Goal: Task Accomplishment & Management: Use online tool/utility

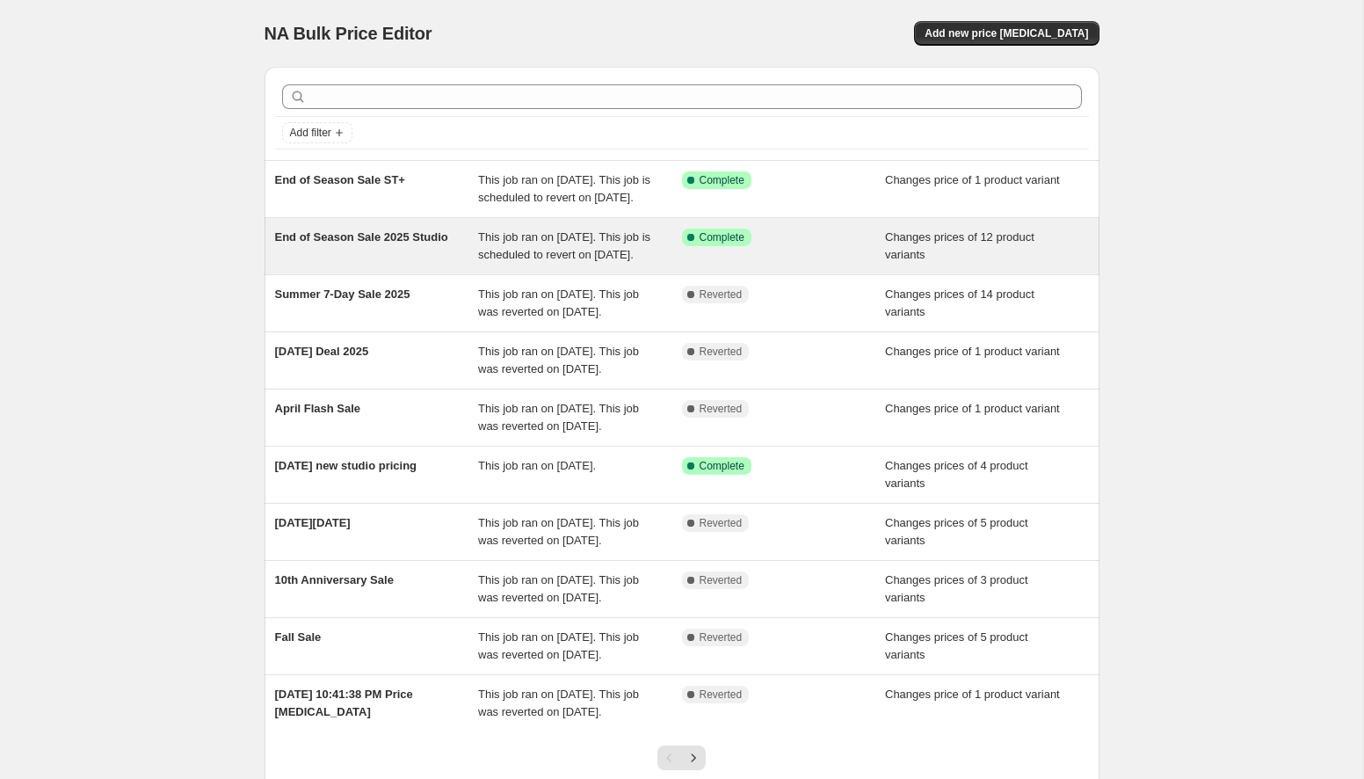
click at [346, 243] on span "End of Season Sale 2025 Studio" at bounding box center [361, 236] width 173 height 13
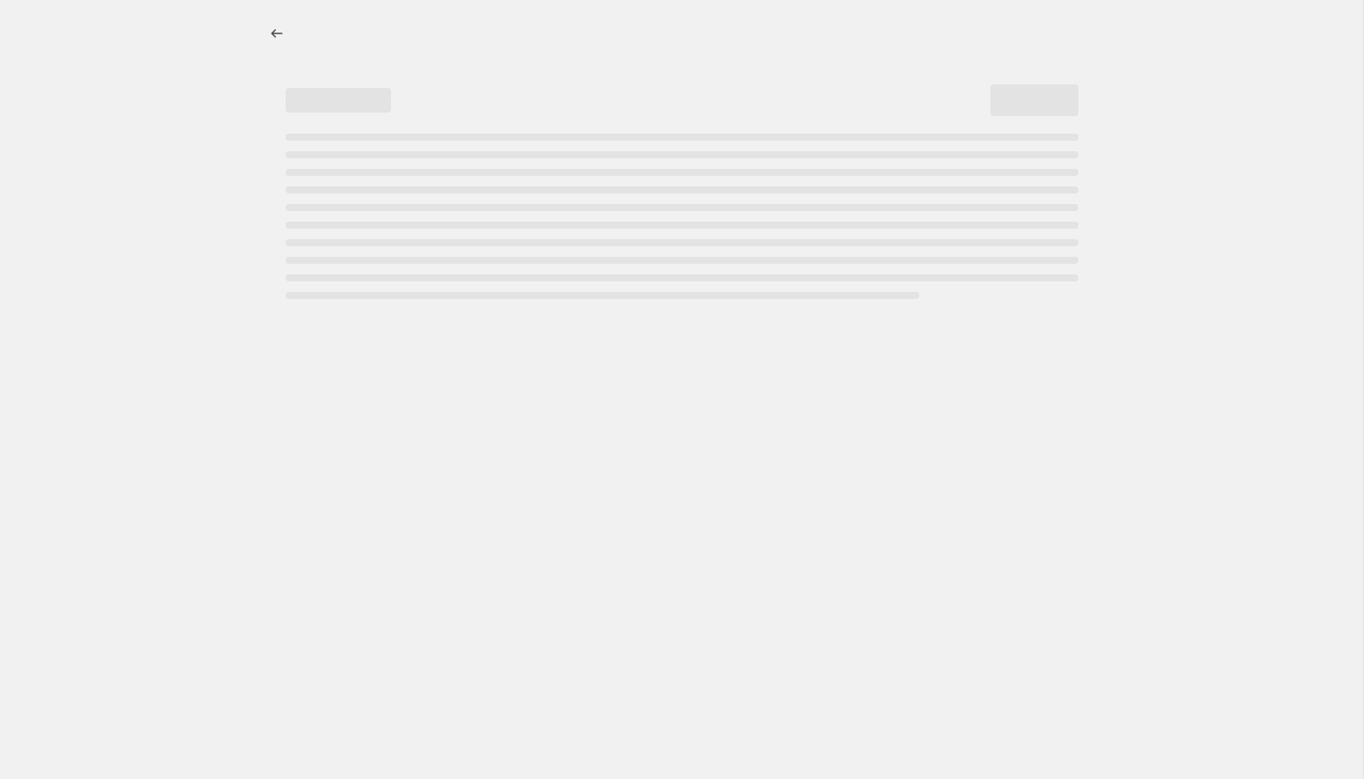
select select "collection"
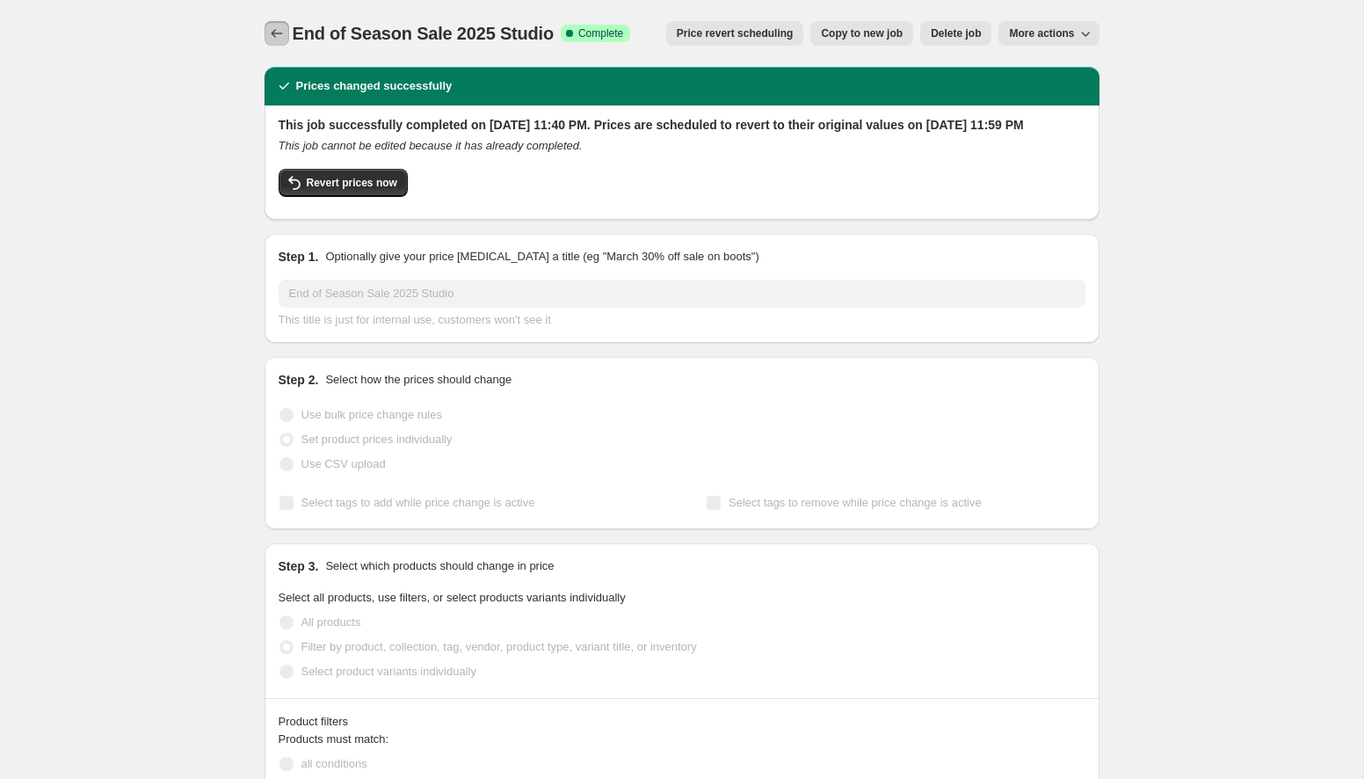
click at [278, 45] on button "Price change jobs" at bounding box center [277, 33] width 25 height 25
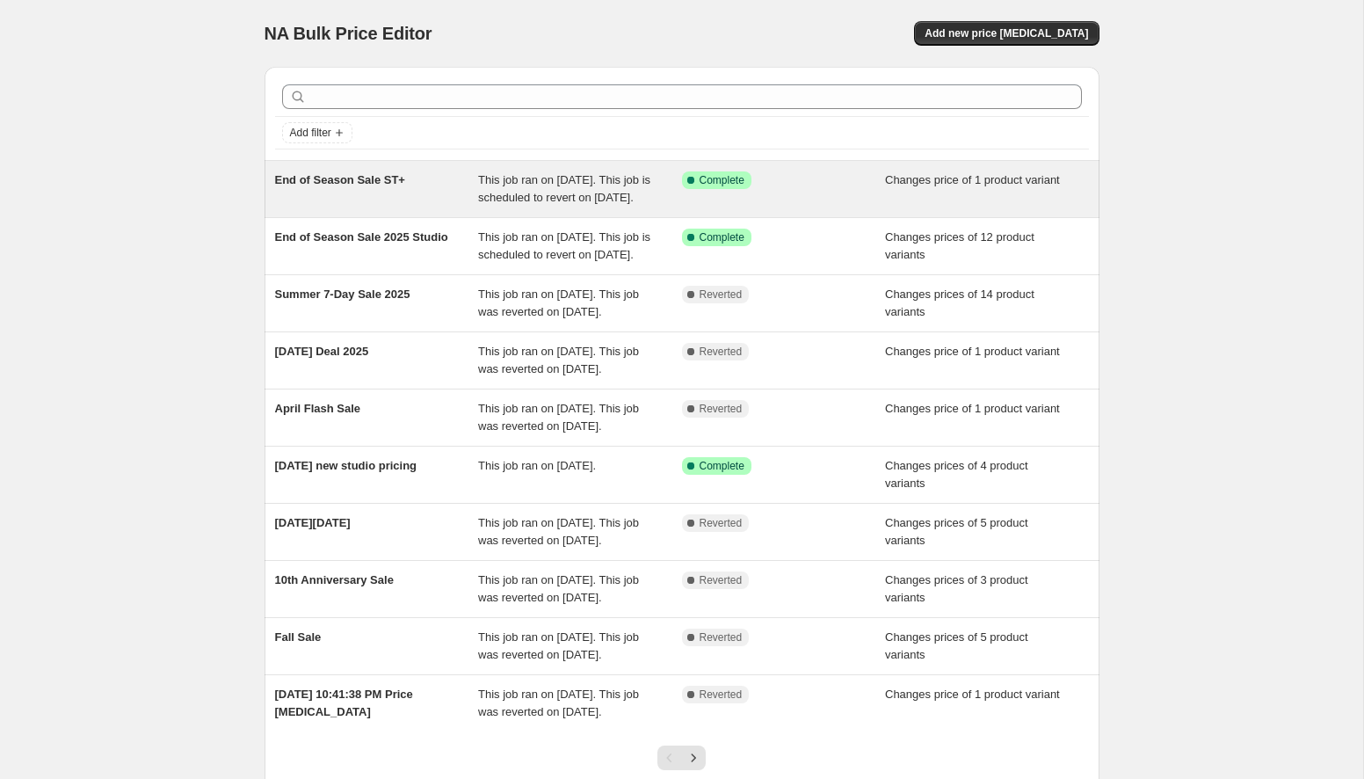
click at [545, 169] on div "End of Season Sale ST+ This job ran on [DATE]. This job is scheduled to revert …" at bounding box center [682, 189] width 835 height 56
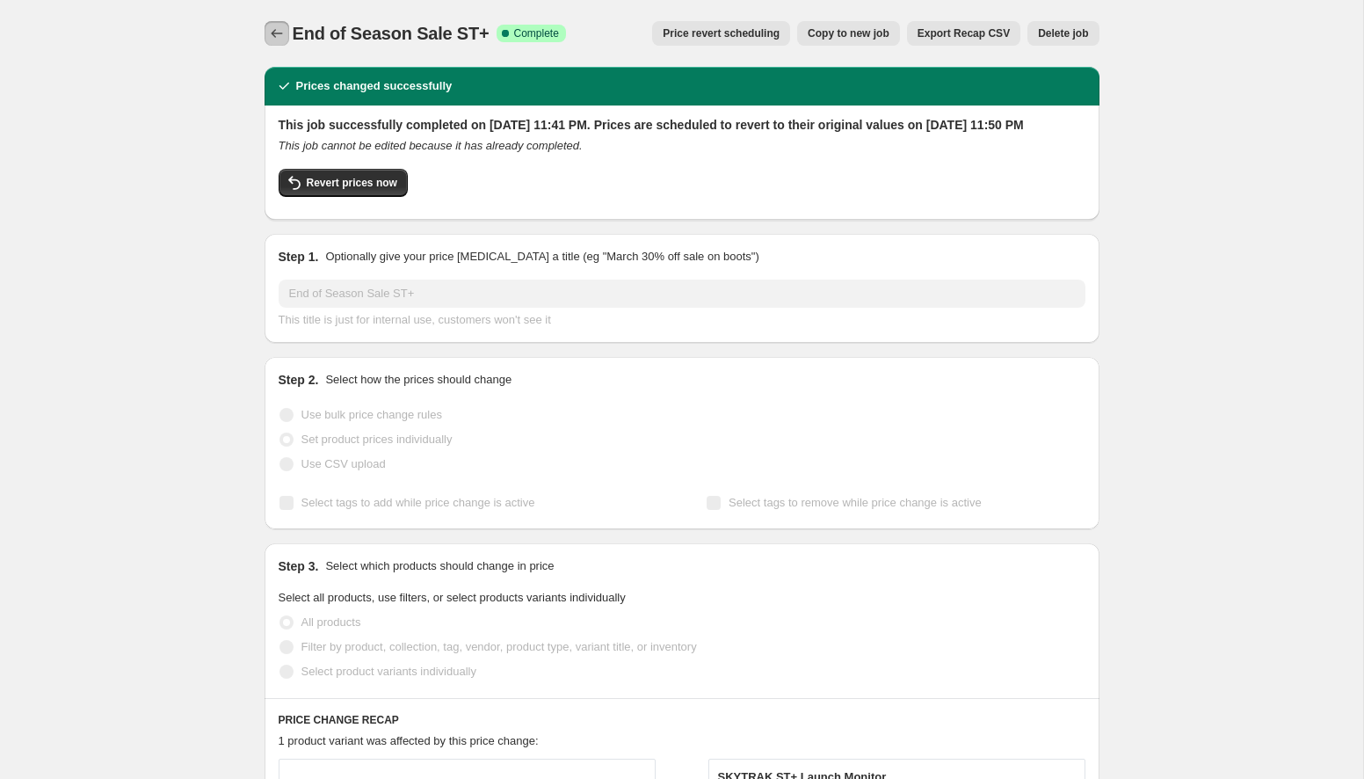
click at [280, 28] on icon "Price change jobs" at bounding box center [277, 34] width 18 height 18
